Goal: Transaction & Acquisition: Obtain resource

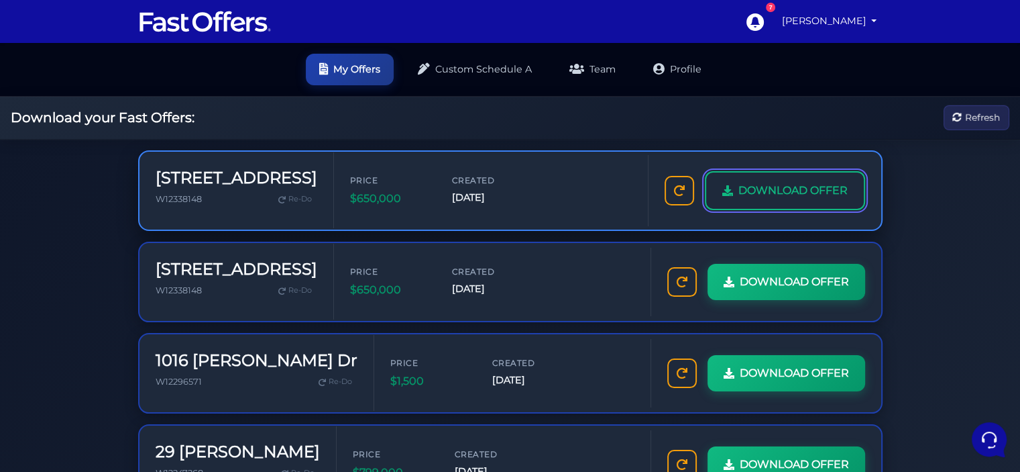
click at [741, 185] on span "DOWNLOAD OFFER" at bounding box center [793, 190] width 109 height 17
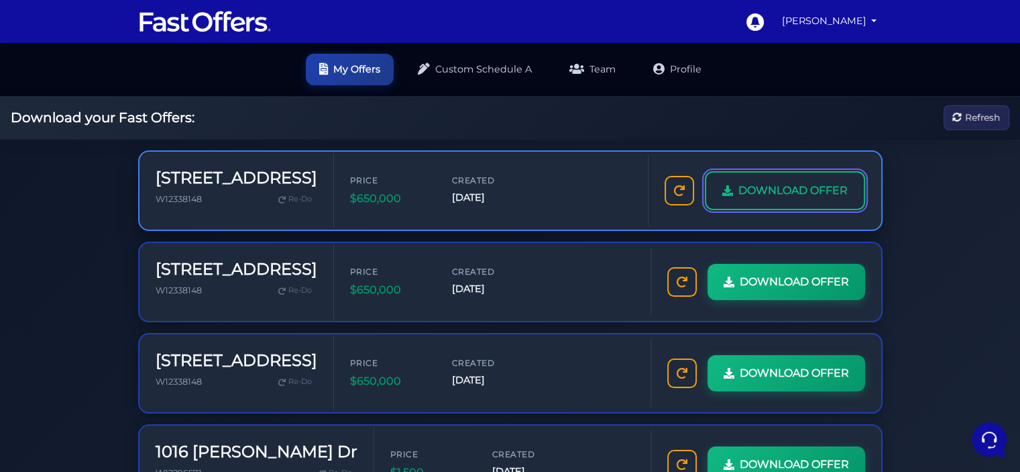
click at [786, 192] on span "DOWNLOAD OFFER" at bounding box center [793, 190] width 109 height 17
